Goal: Contribute content

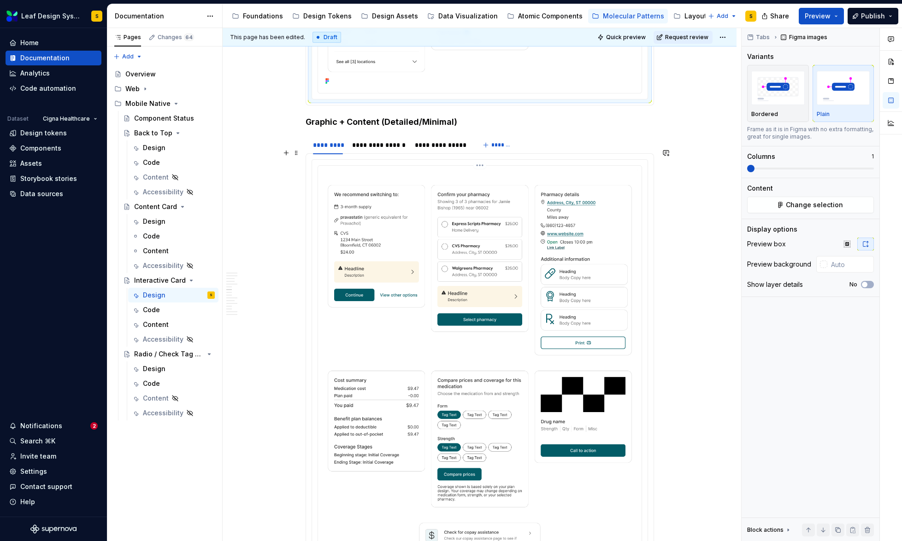
scroll to position [2255, 0]
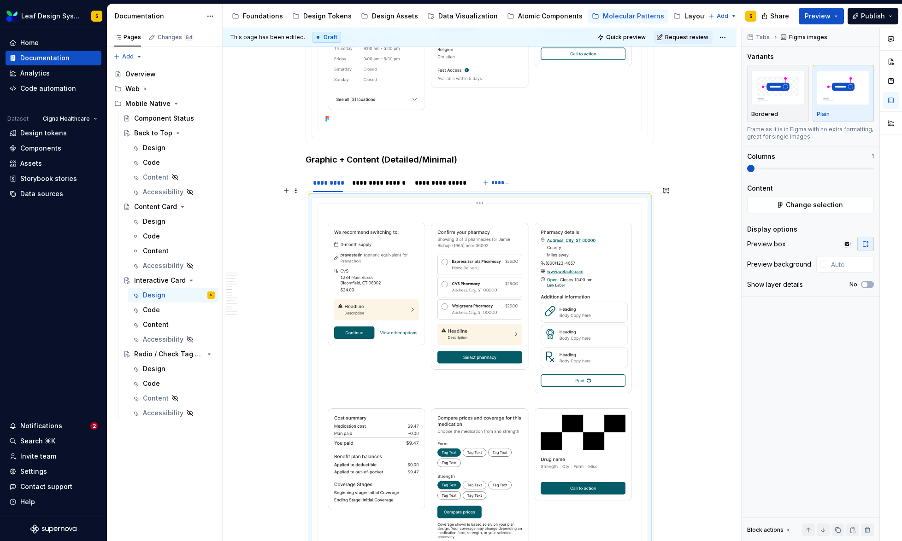
click at [486, 317] on img at bounding box center [480, 407] width 316 height 401
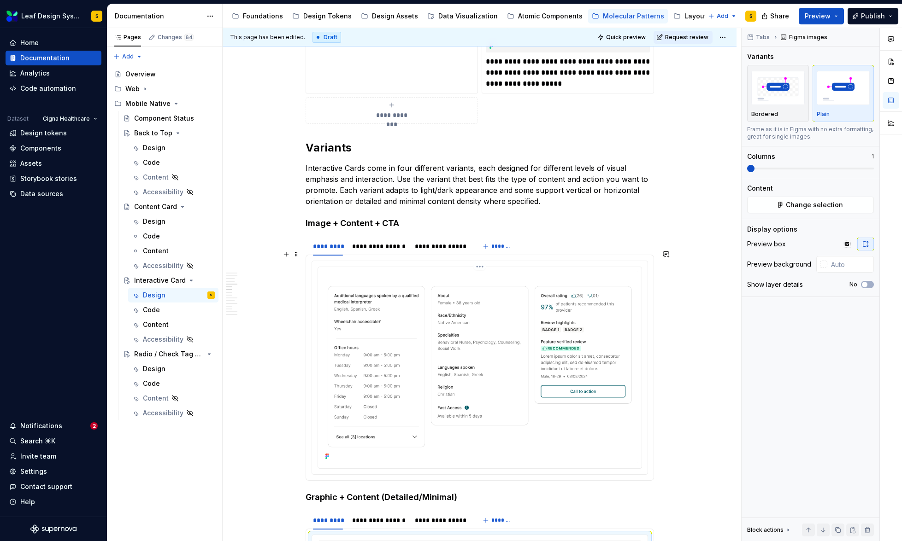
scroll to position [2042, 0]
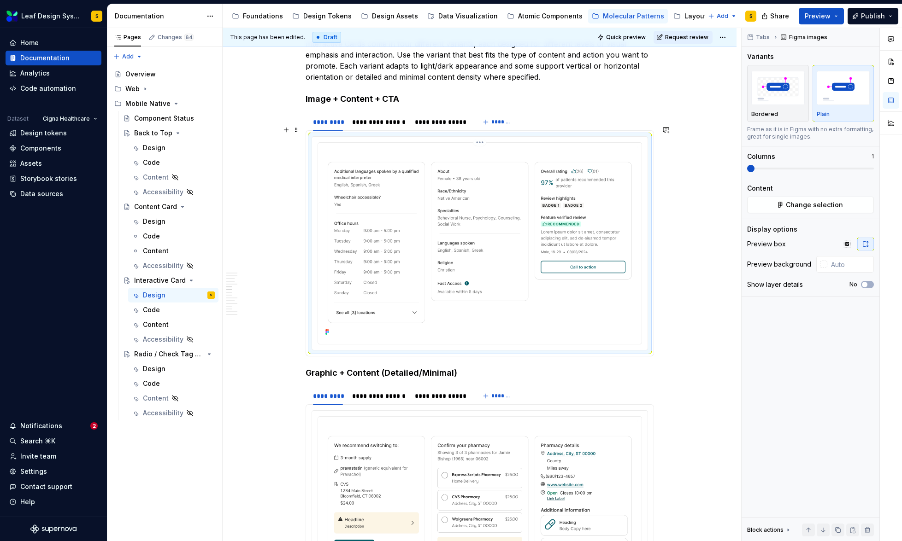
click at [460, 270] on img at bounding box center [480, 242] width 316 height 192
click at [800, 207] on span "Change selection" at bounding box center [813, 204] width 57 height 9
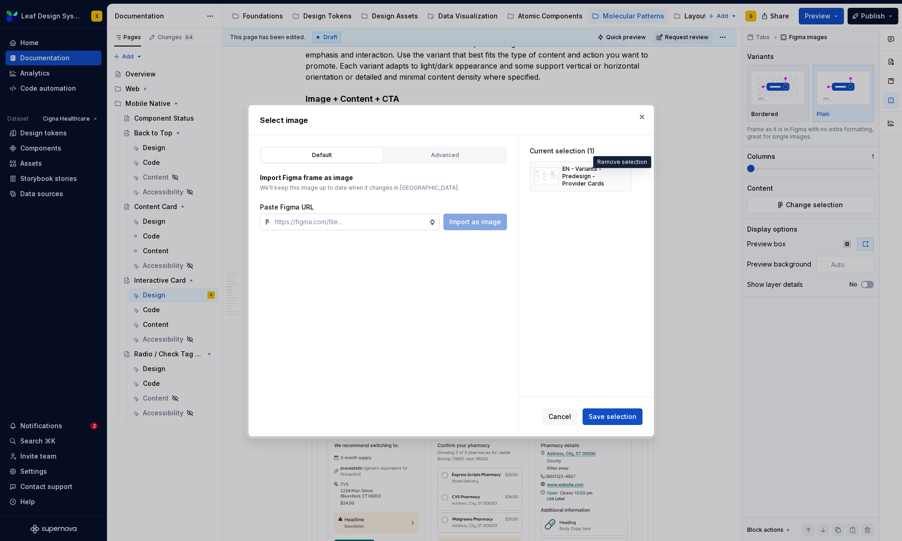
drag, startPoint x: 622, startPoint y: 177, endPoint x: 369, endPoint y: 222, distance: 257.6
click at [622, 177] on button "button" at bounding box center [621, 176] width 13 height 13
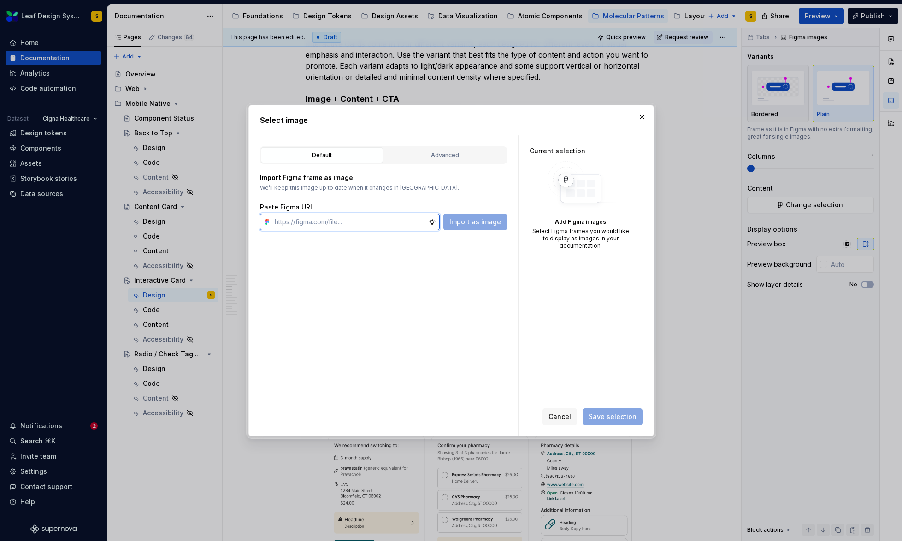
click at [354, 221] on input "text" at bounding box center [350, 222] width 158 height 17
type textarea "*"
paste input "[URL][DOMAIN_NAME]"
type input "[URL][DOMAIN_NAME]"
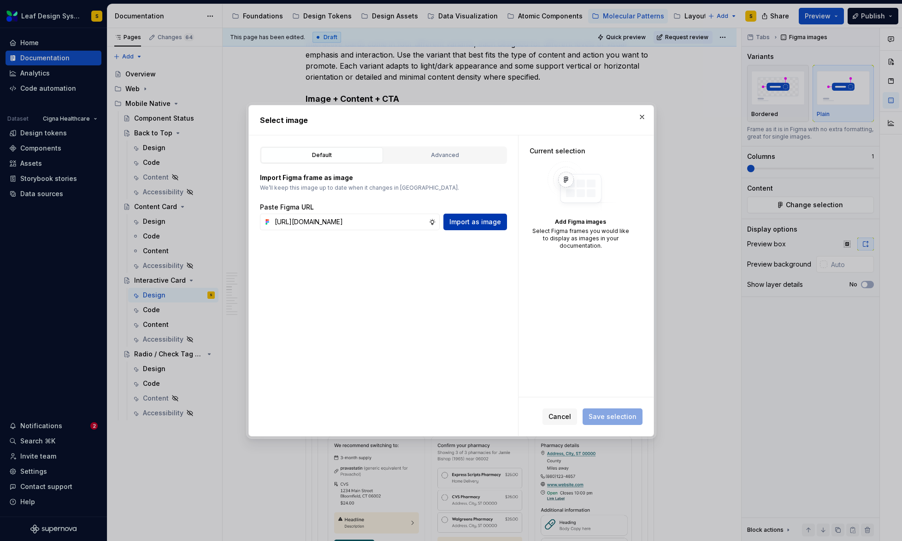
scroll to position [0, 0]
click at [481, 217] on button "Import as image" at bounding box center [475, 222] width 64 height 17
click at [362, 218] on input "text" at bounding box center [350, 222] width 158 height 17
click at [641, 117] on button "button" at bounding box center [641, 117] width 13 height 13
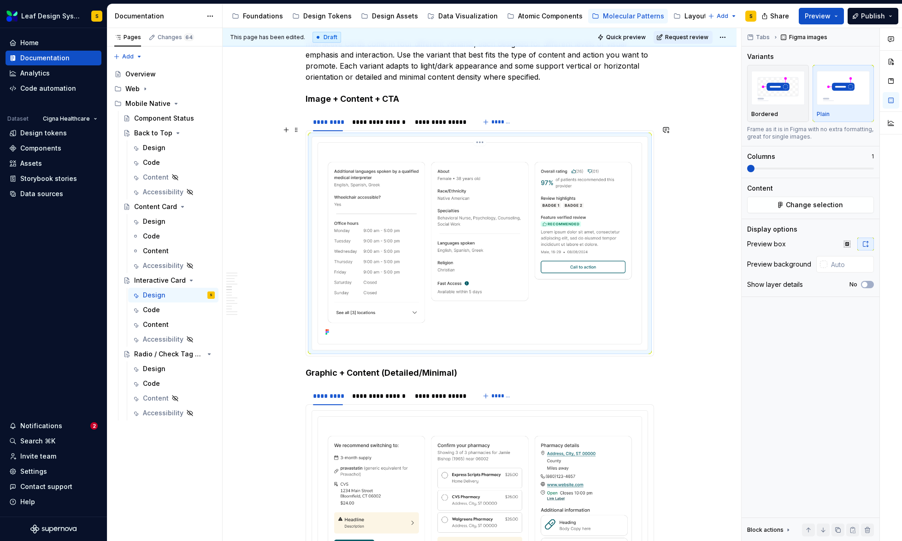
click at [490, 206] on img at bounding box center [480, 242] width 316 height 192
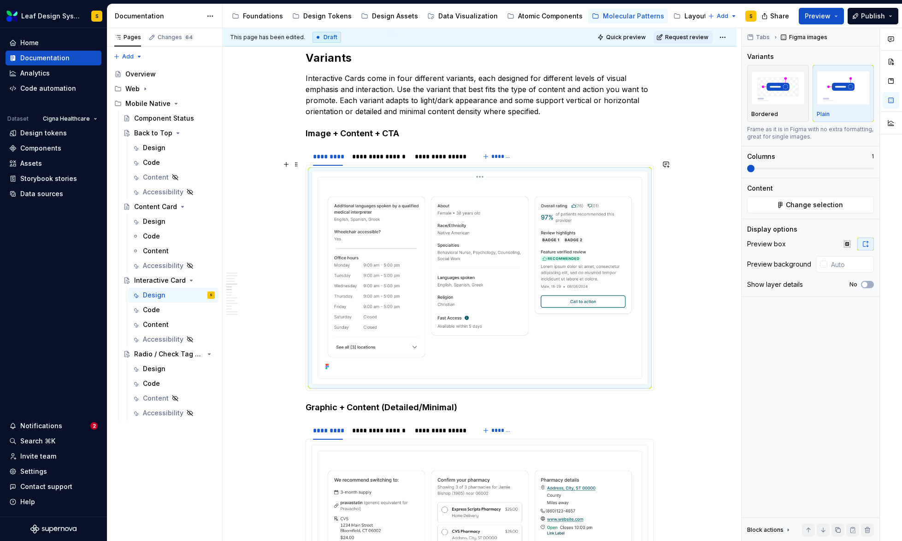
scroll to position [1991, 0]
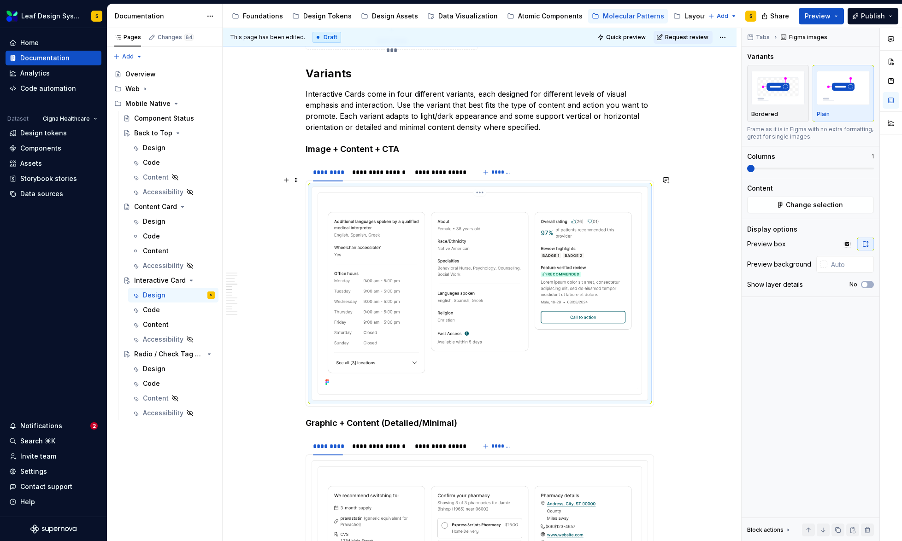
click at [478, 256] on img at bounding box center [480, 293] width 316 height 192
click at [854, 198] on button "Change selection" at bounding box center [810, 205] width 127 height 17
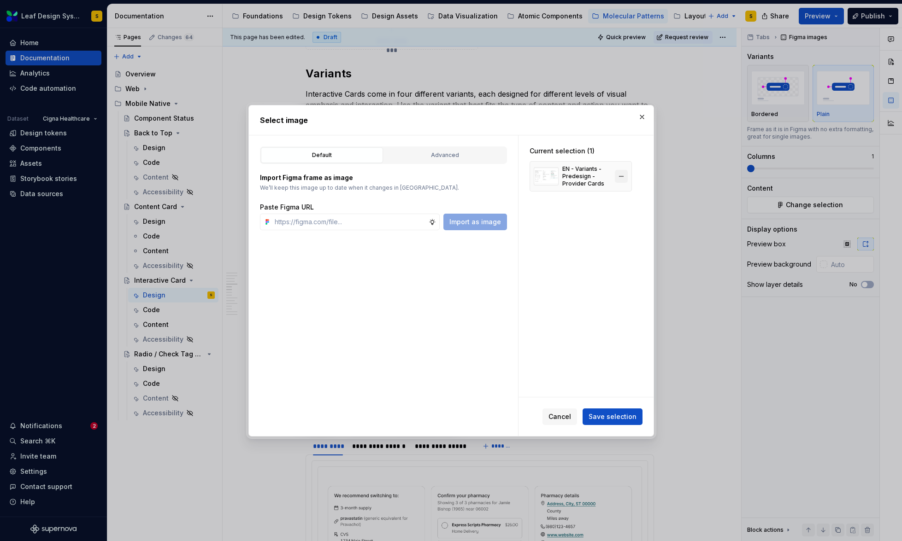
click at [621, 178] on button "button" at bounding box center [621, 176] width 13 height 13
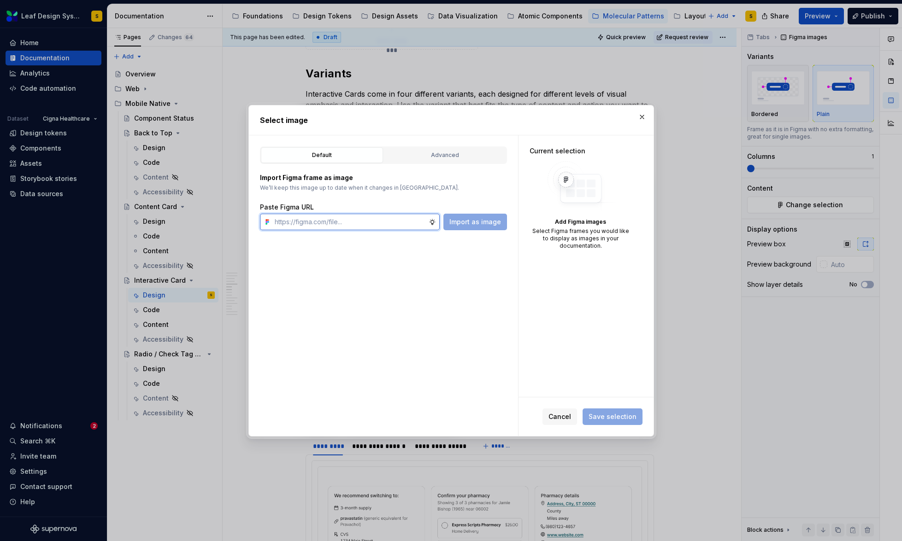
click at [408, 222] on input "text" at bounding box center [350, 222] width 158 height 17
paste input "[URL][DOMAIN_NAME]"
type input "[URL][DOMAIN_NAME]"
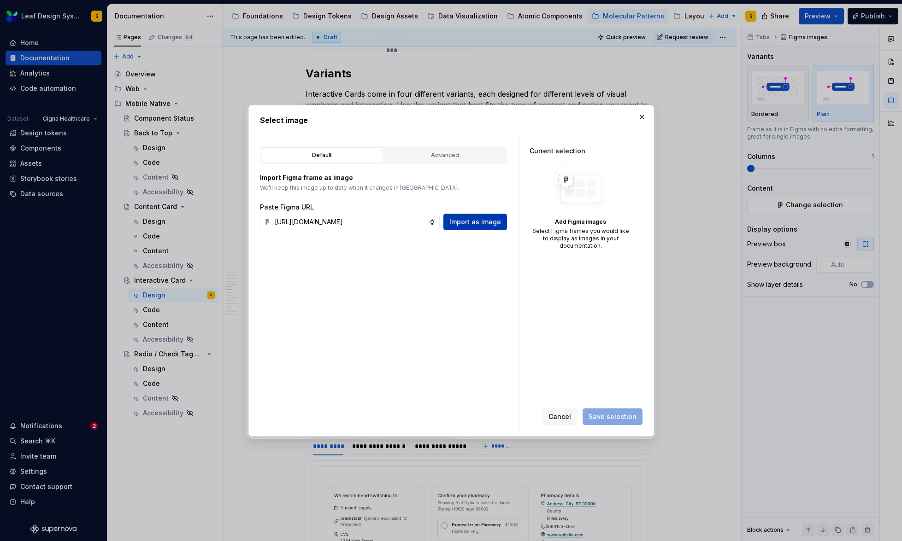
click at [469, 221] on span "Import as image" at bounding box center [475, 221] width 52 height 9
click at [643, 117] on button "button" at bounding box center [641, 117] width 13 height 13
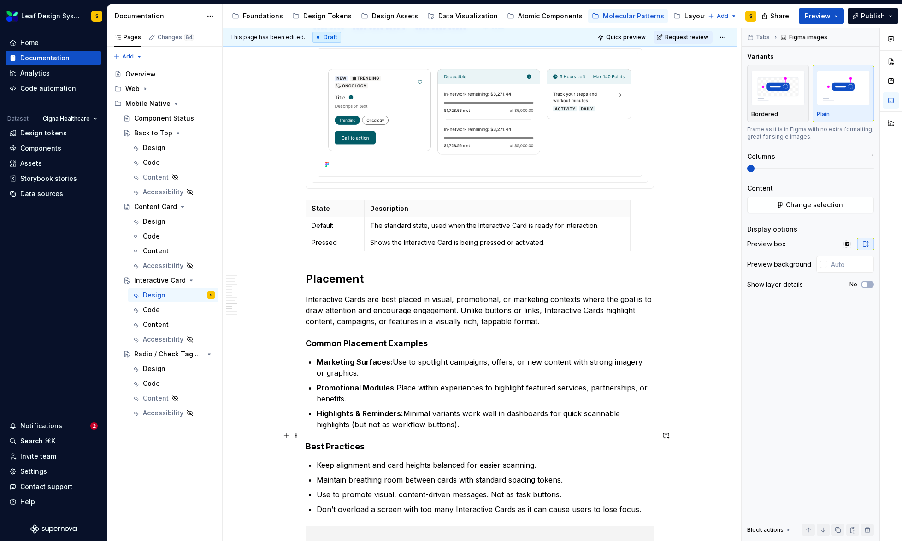
scroll to position [4200, 0]
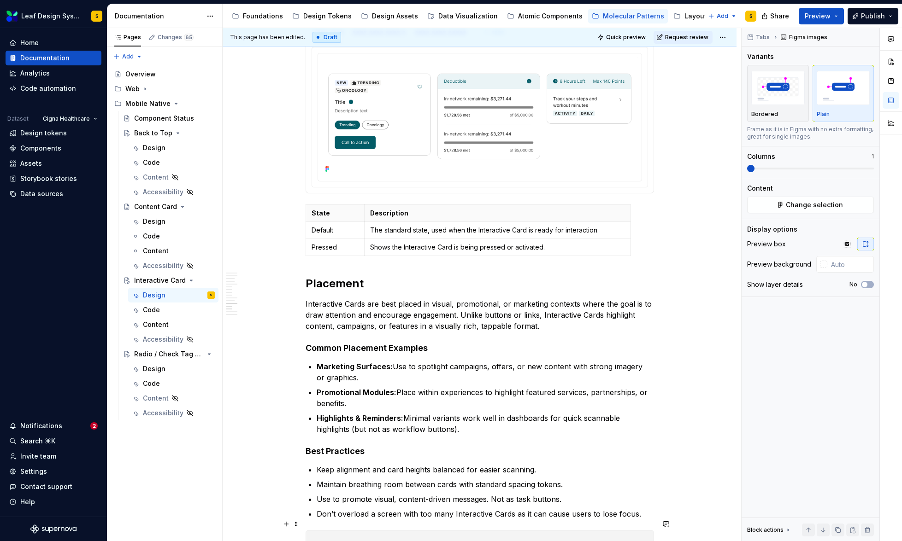
type textarea "*"
